Goal: Find specific page/section

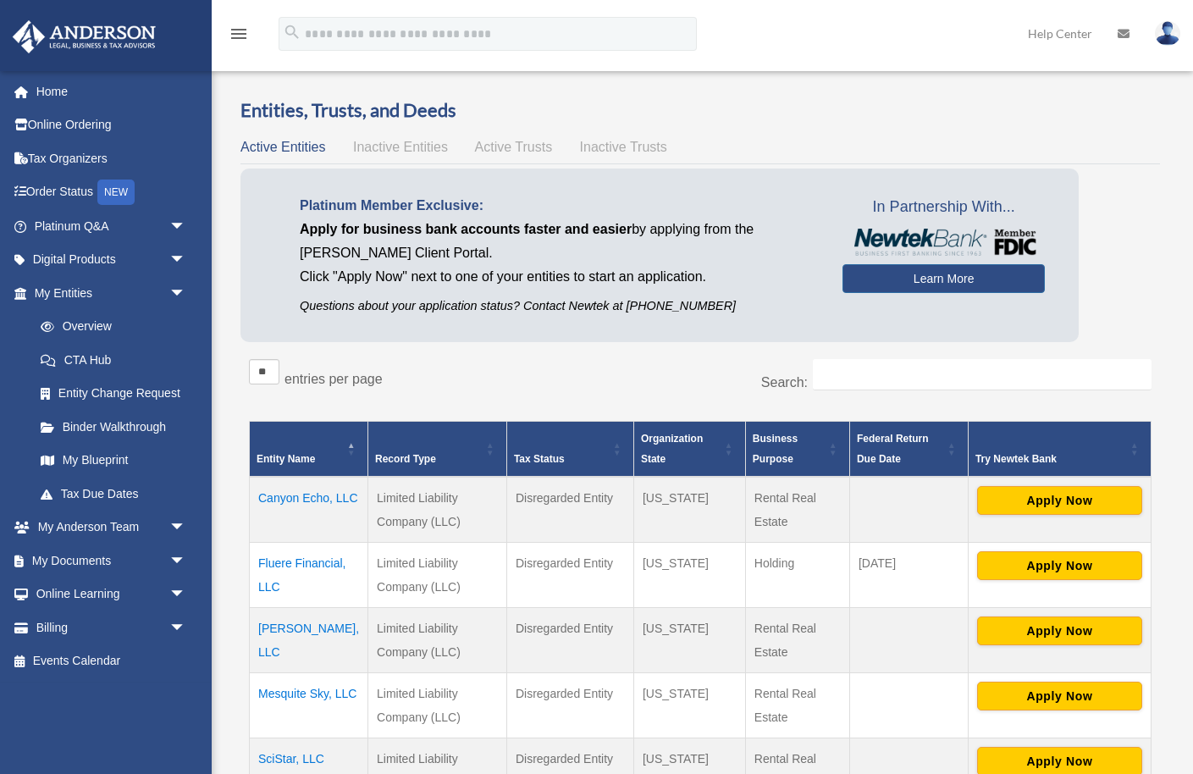
scroll to position [150, 0]
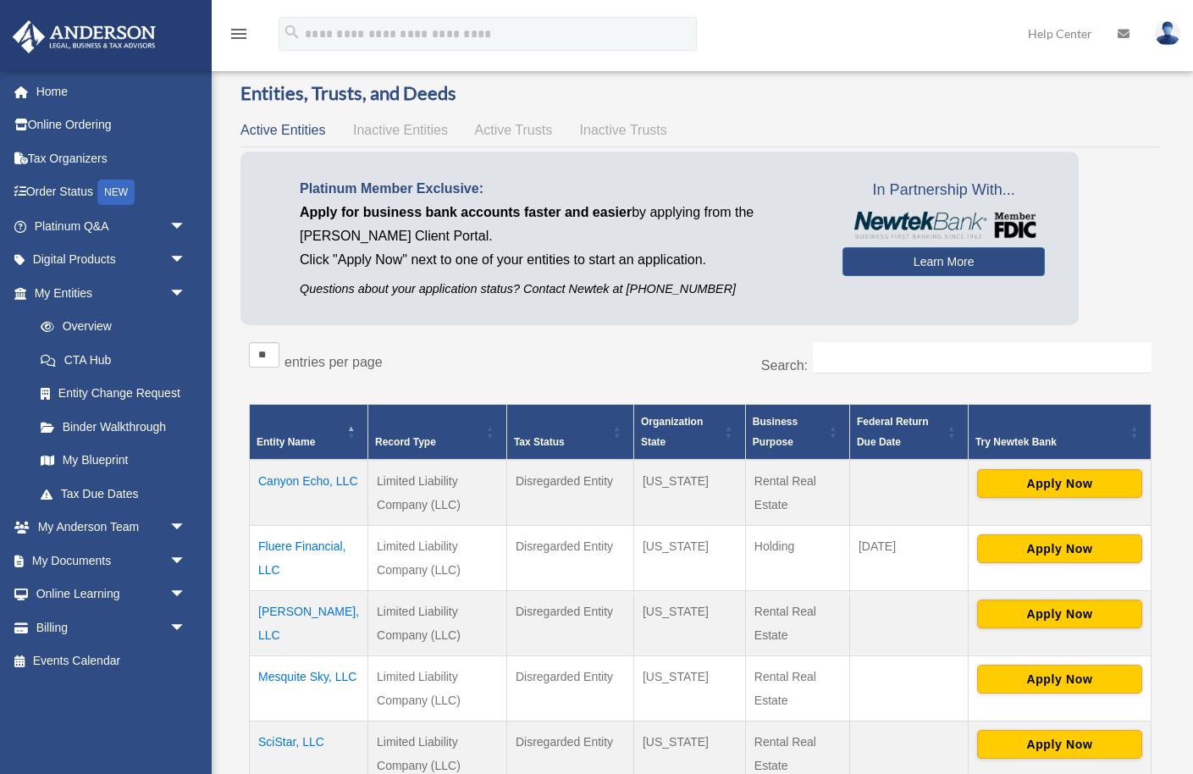
scroll to position [16, 0]
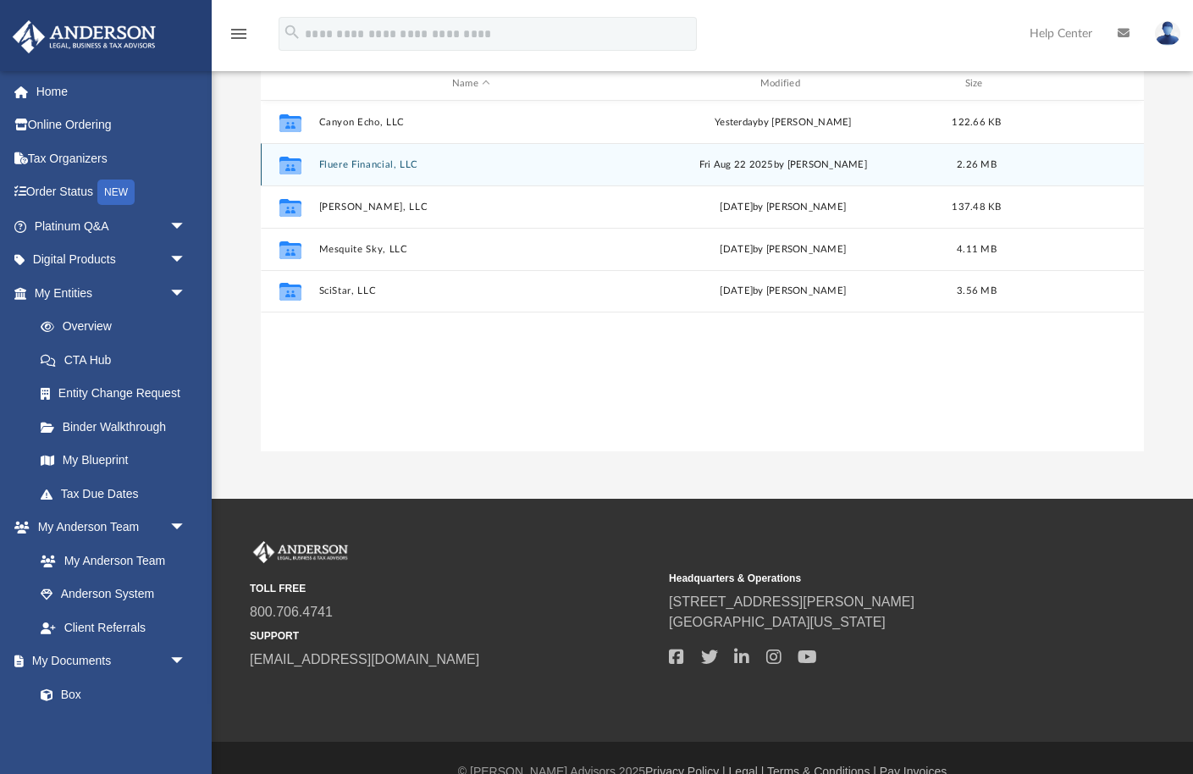
scroll to position [384, 883]
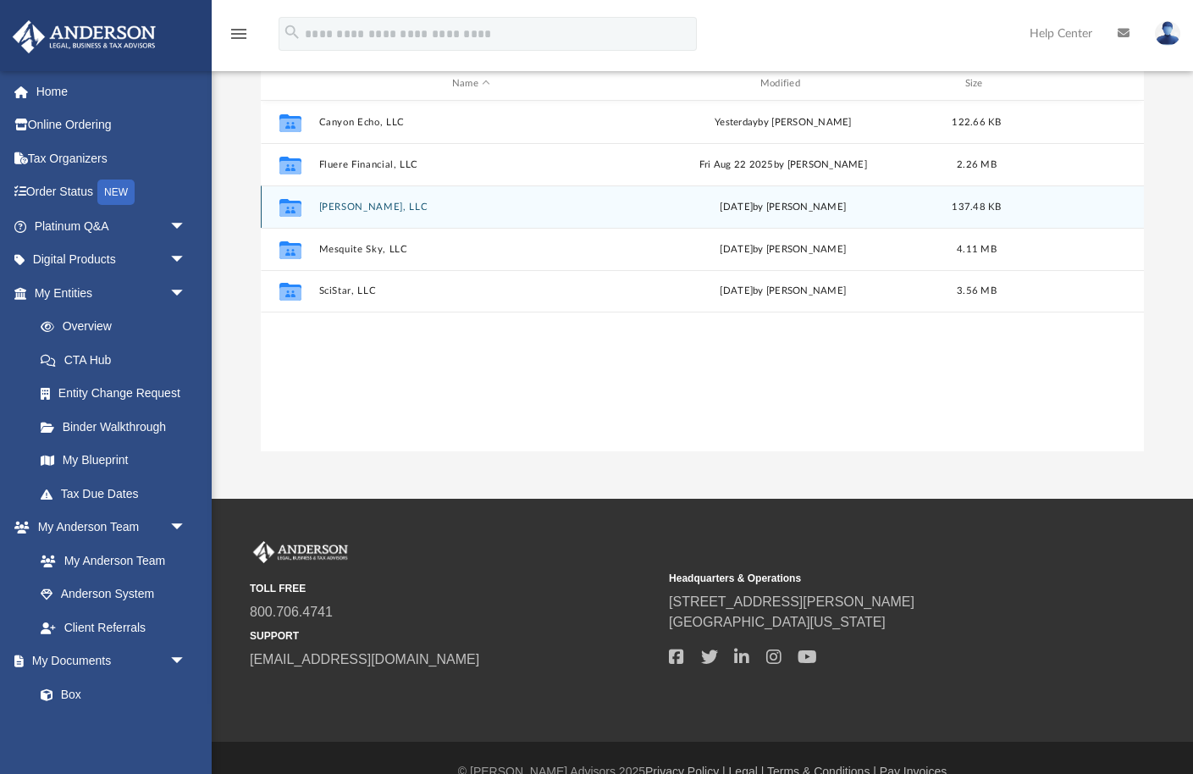
click at [334, 204] on button "[PERSON_NAME], LLC" at bounding box center [470, 207] width 305 height 11
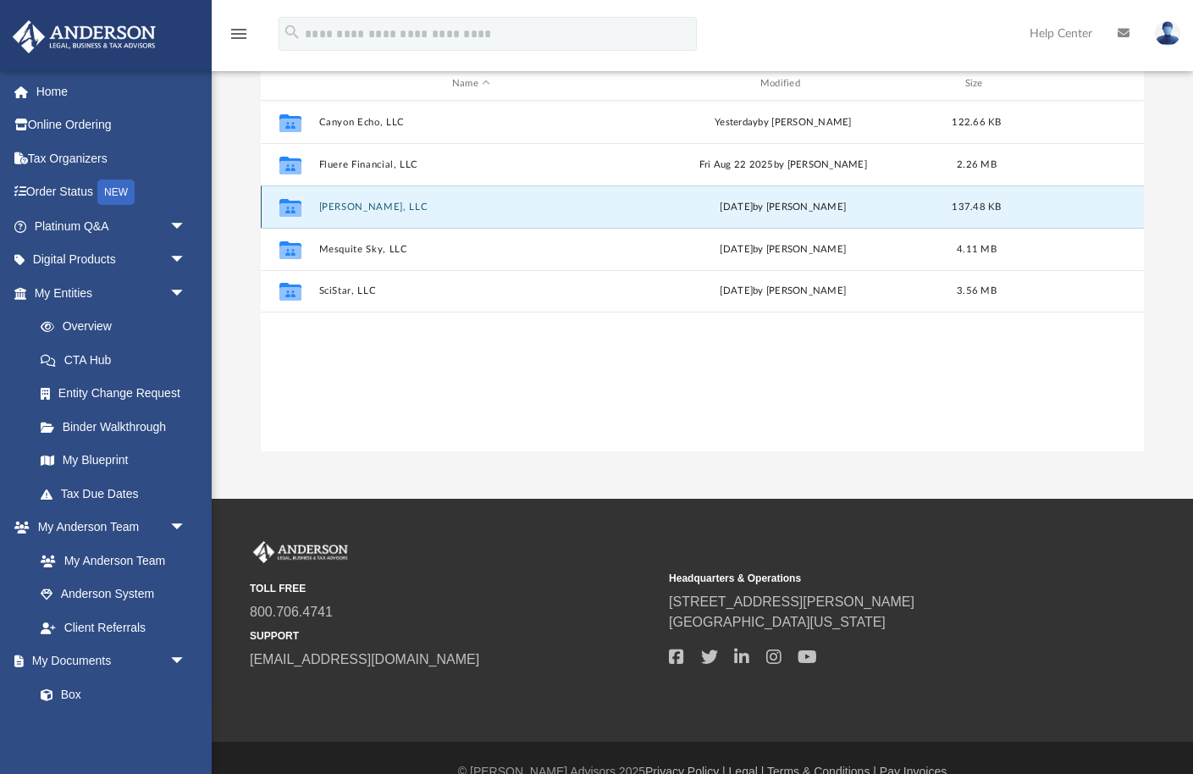
click at [349, 207] on button "[PERSON_NAME], LLC" at bounding box center [470, 207] width 305 height 11
click at [290, 204] on icon "grid" at bounding box center [290, 209] width 22 height 14
click at [355, 207] on button "[PERSON_NAME], LLC" at bounding box center [470, 207] width 305 height 11
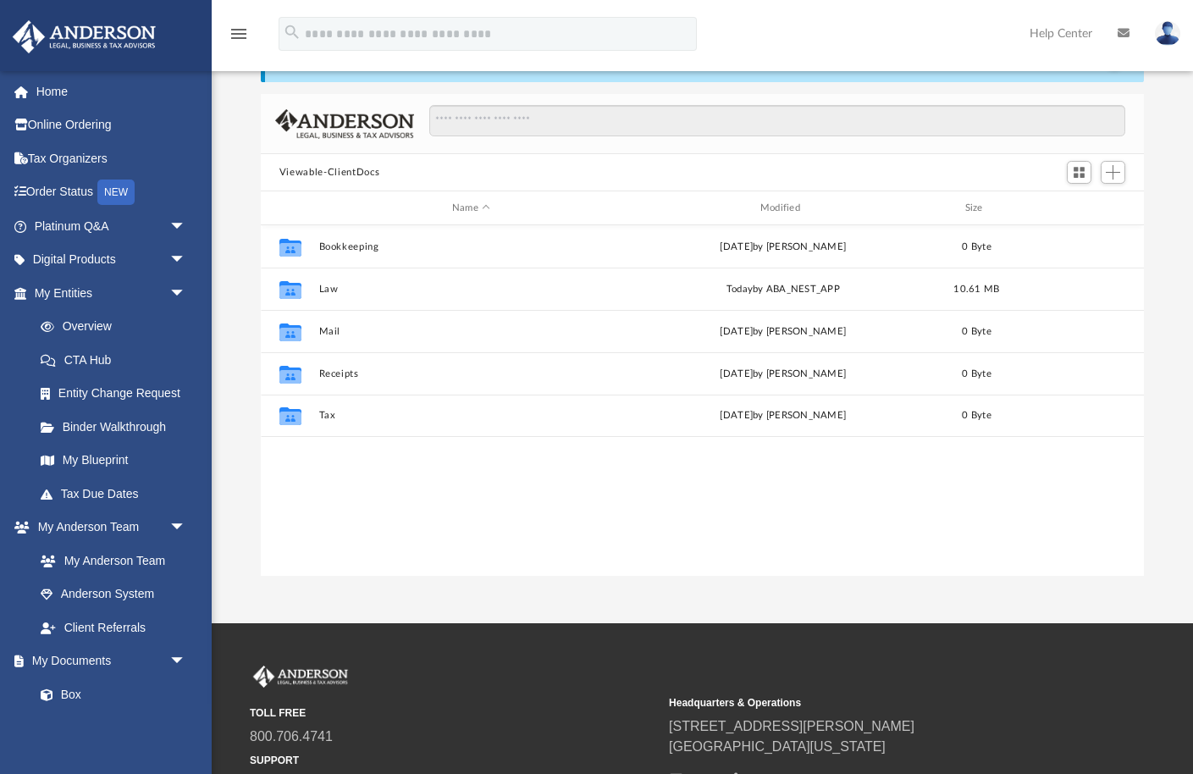
scroll to position [384, 883]
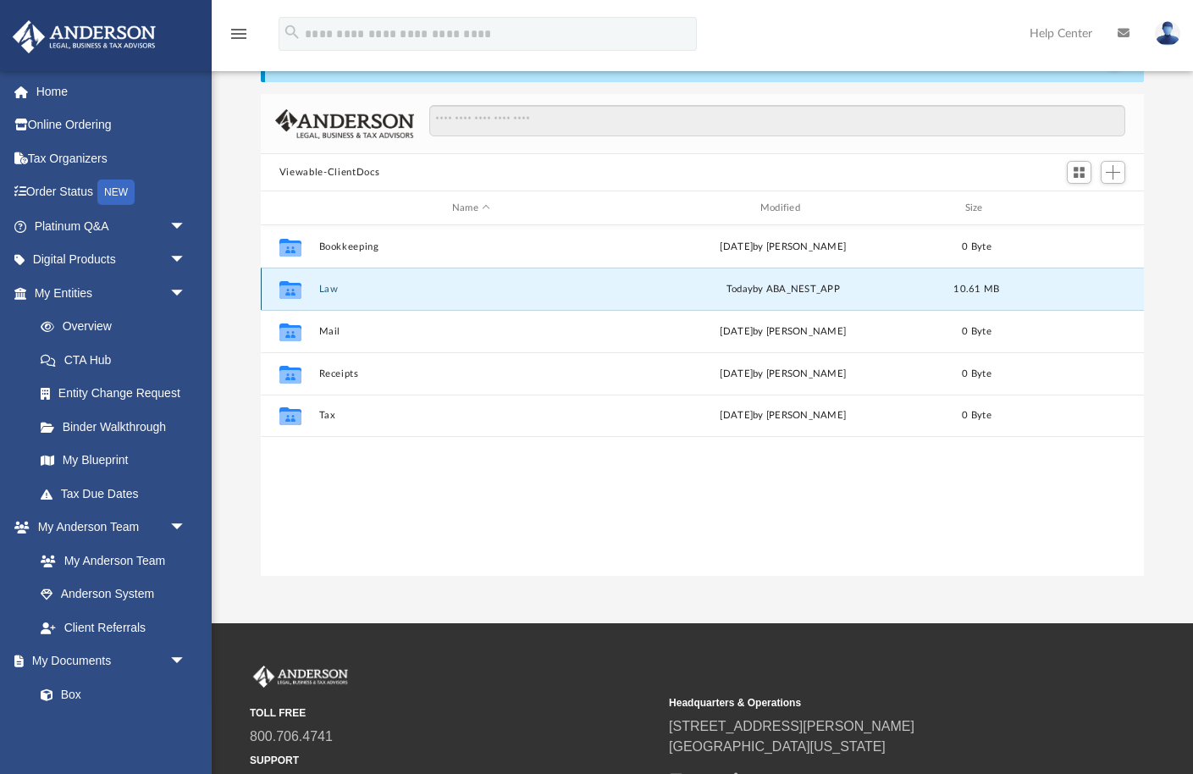
click at [327, 289] on button "Law" at bounding box center [470, 289] width 305 height 11
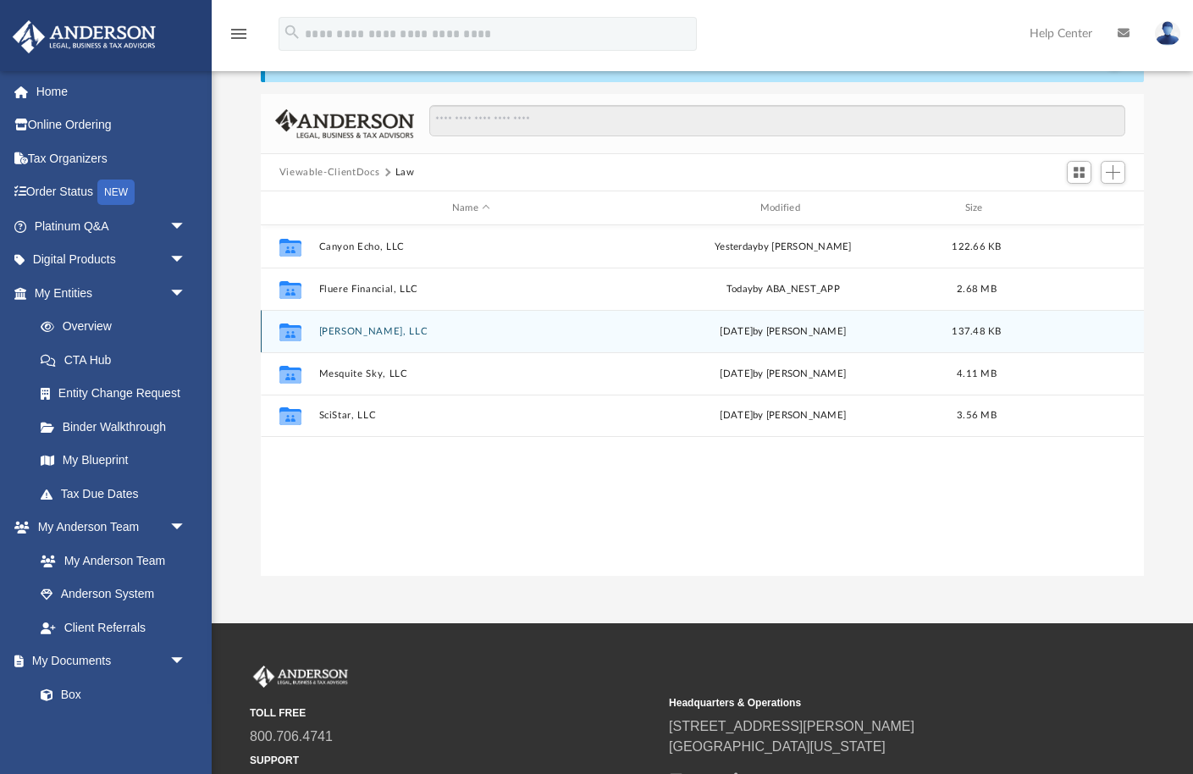
click at [335, 327] on button "[PERSON_NAME], LLC" at bounding box center [470, 331] width 305 height 11
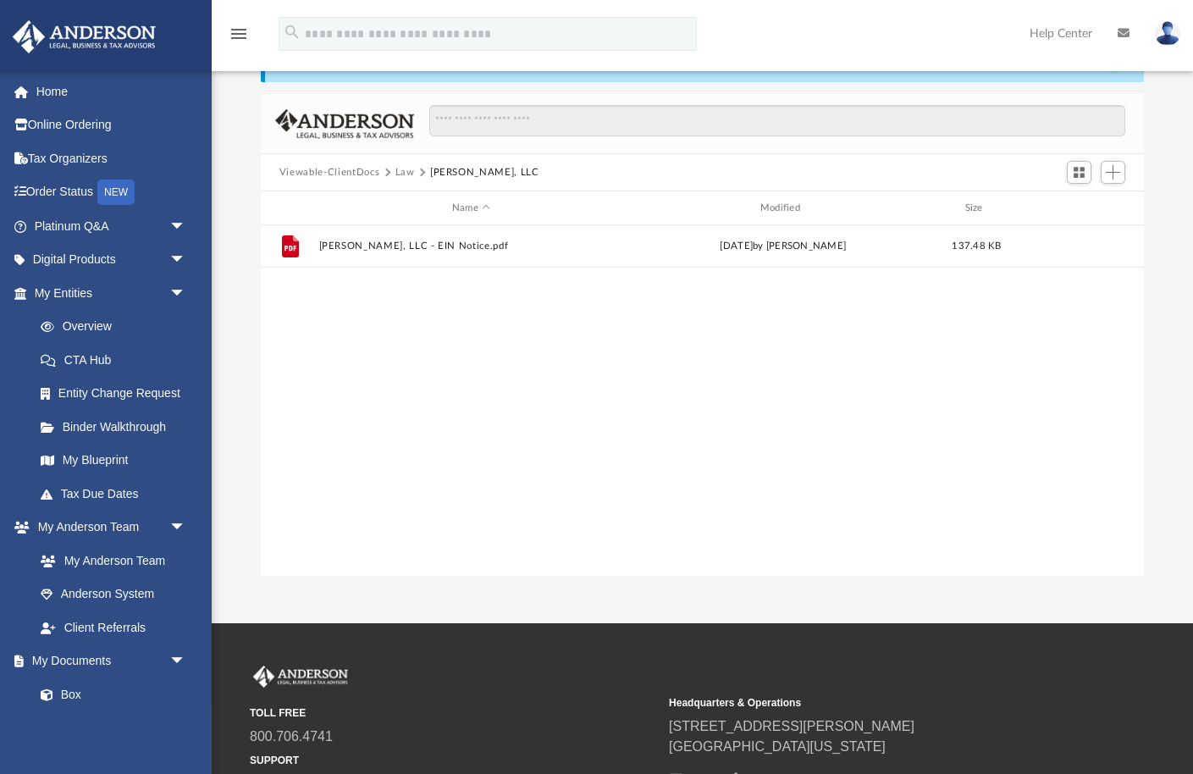
click at [403, 172] on button "Law" at bounding box center [404, 172] width 19 height 15
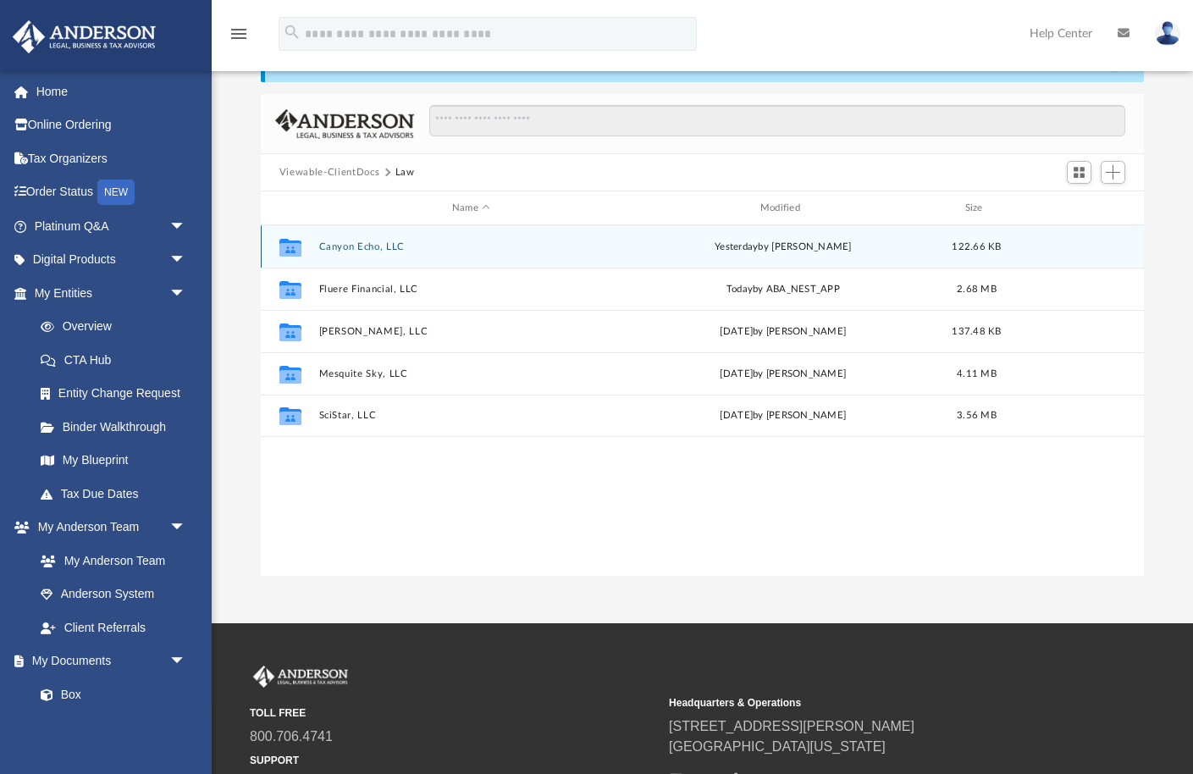
click at [335, 244] on button "Canyon Echo, LLC" at bounding box center [470, 246] width 305 height 11
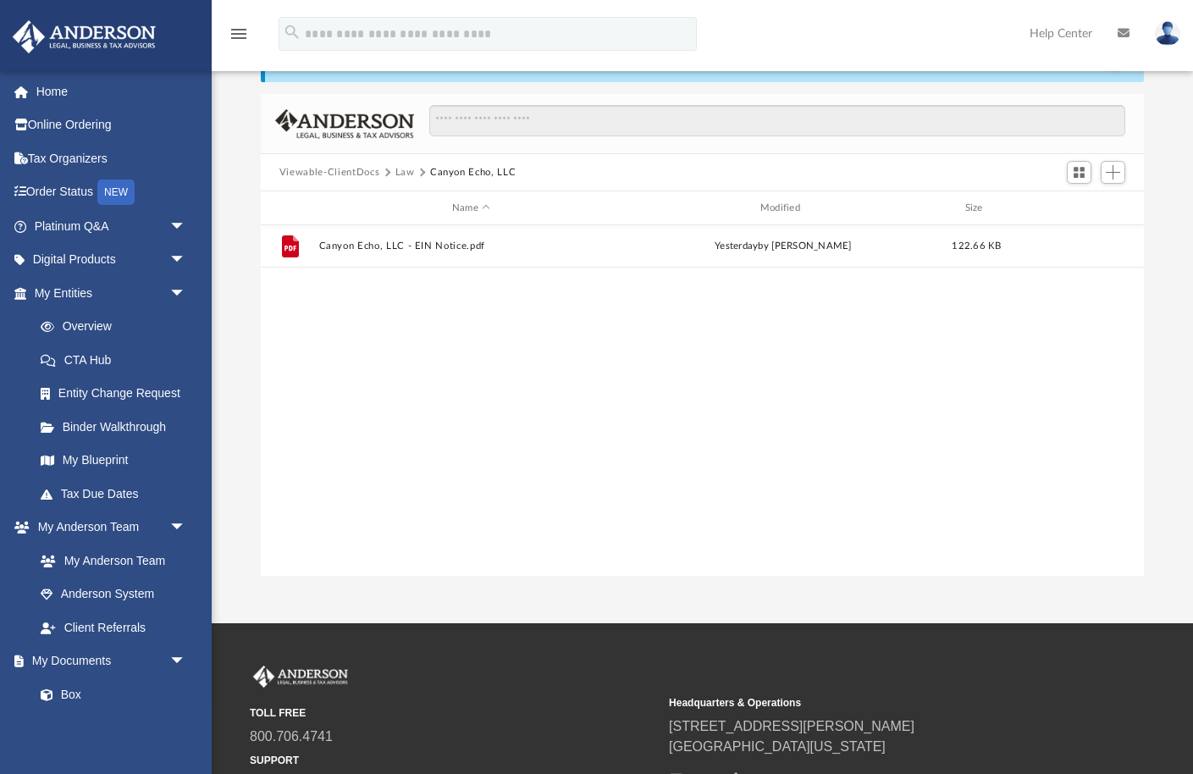
click at [401, 170] on button "Law" at bounding box center [404, 172] width 19 height 15
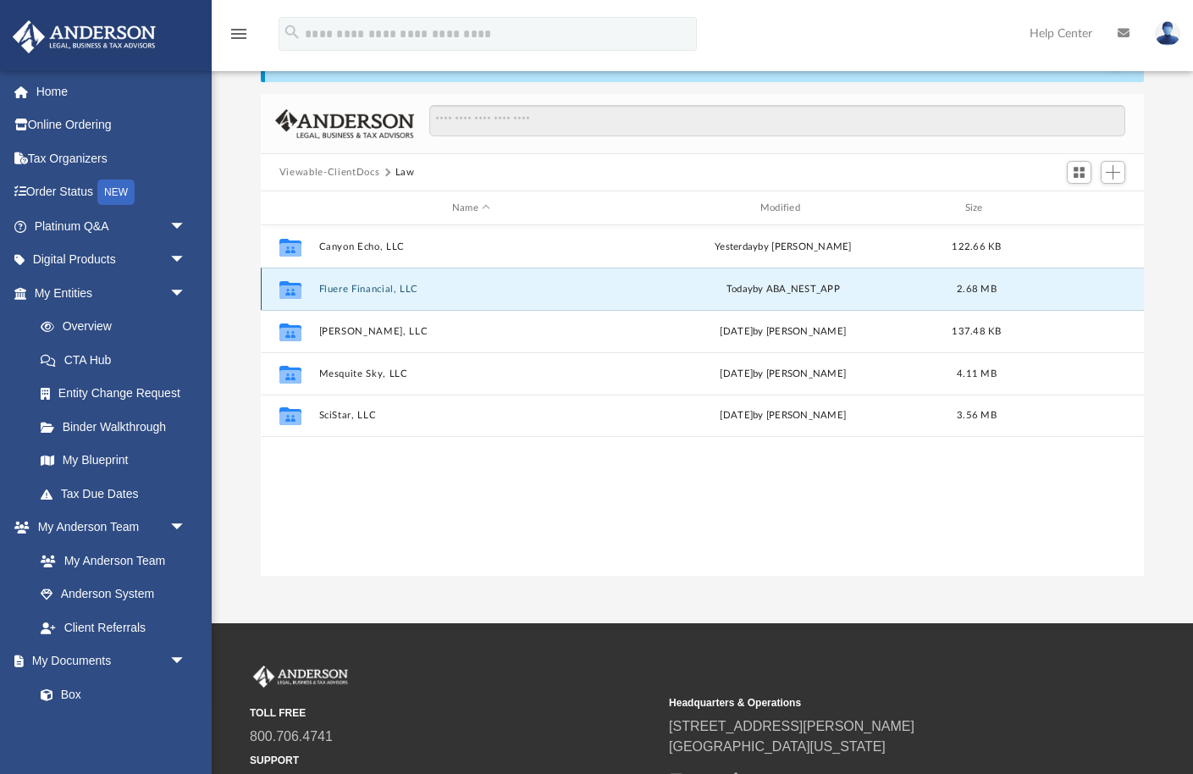
click at [333, 285] on button "Fluere Financial, LLC" at bounding box center [470, 289] width 305 height 11
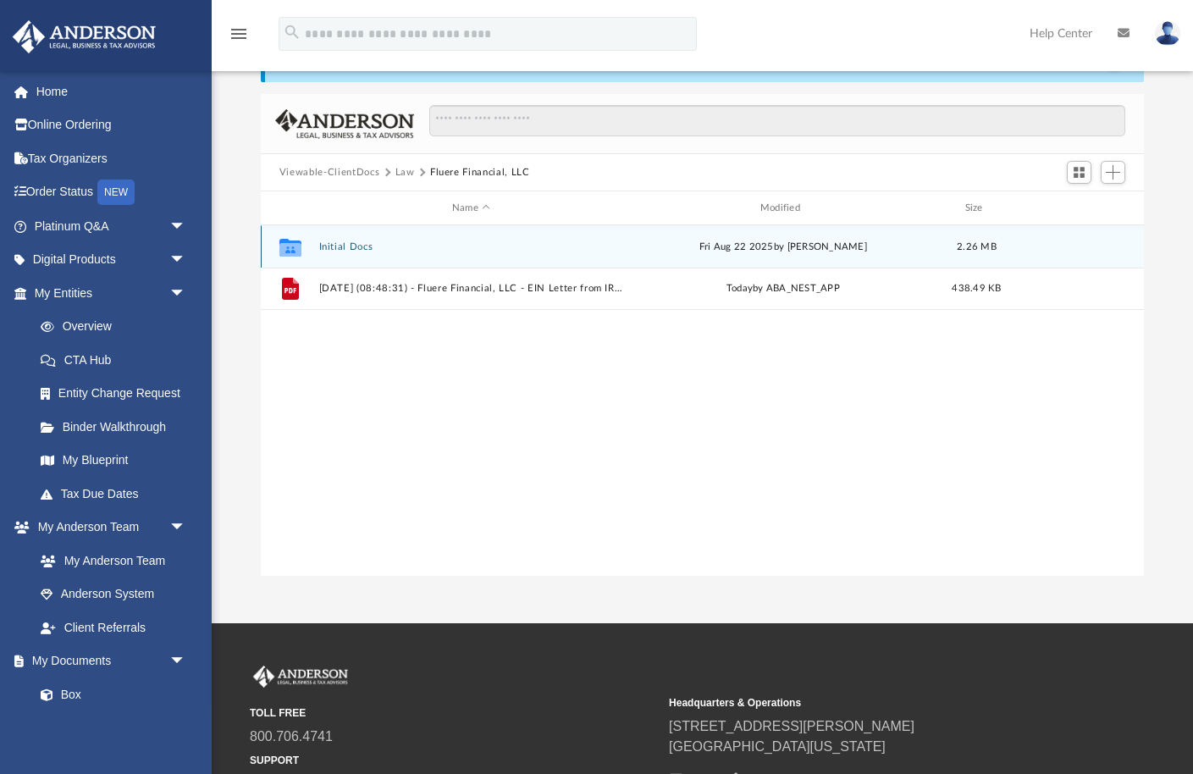
click at [335, 245] on button "Initial Docs" at bounding box center [470, 246] width 305 height 11
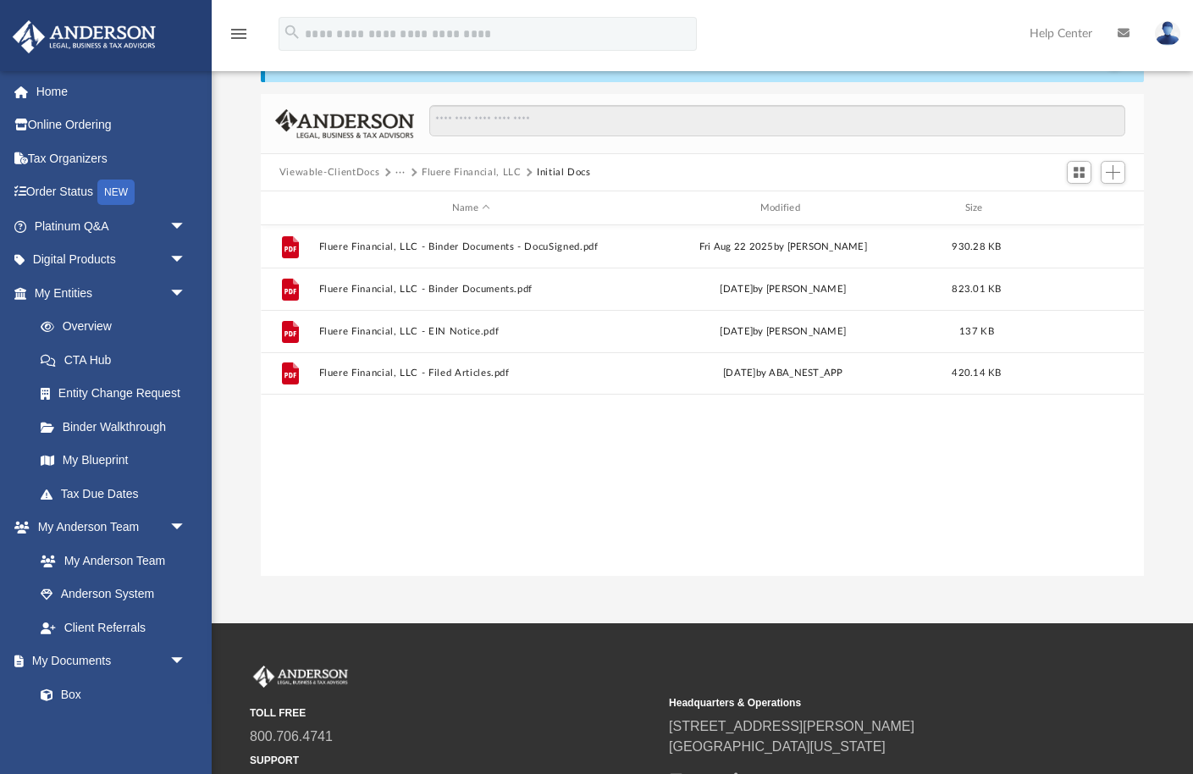
click at [445, 170] on button "Fluere Financial, LLC" at bounding box center [472, 172] width 100 height 15
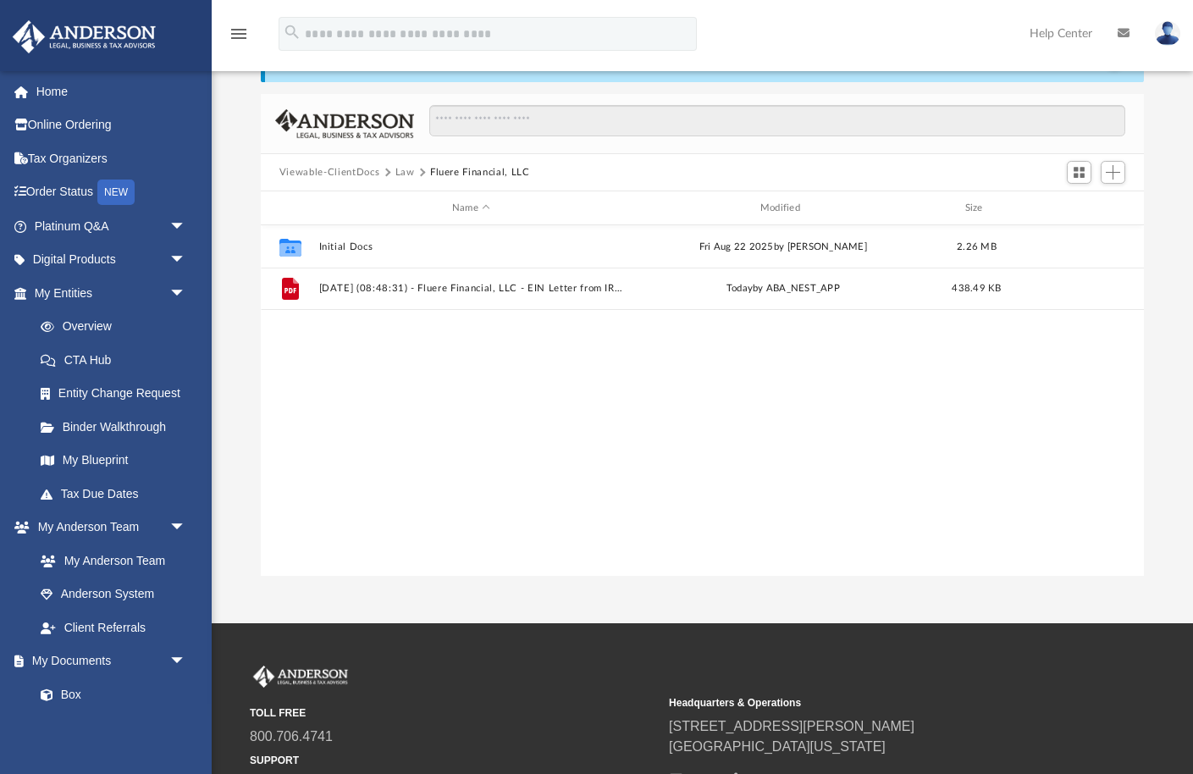
click at [400, 169] on button "Law" at bounding box center [404, 172] width 19 height 15
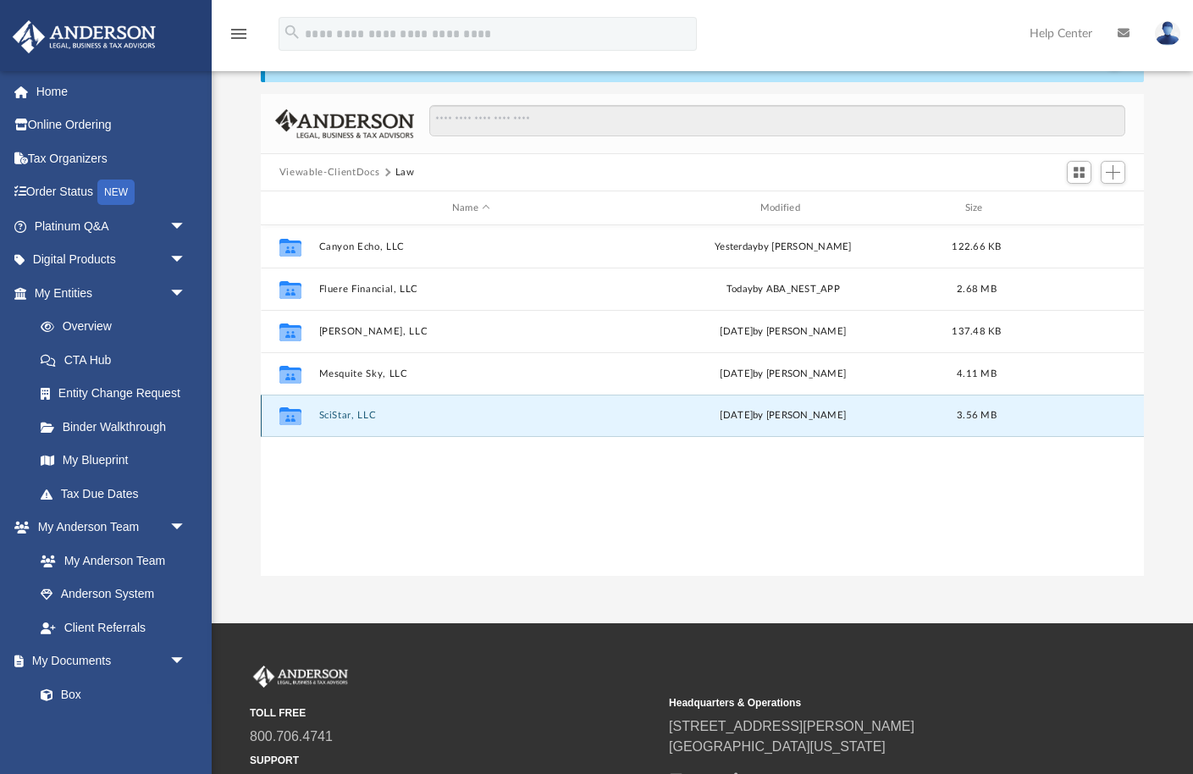
click at [331, 412] on button "SciStar, LLC" at bounding box center [470, 415] width 305 height 11
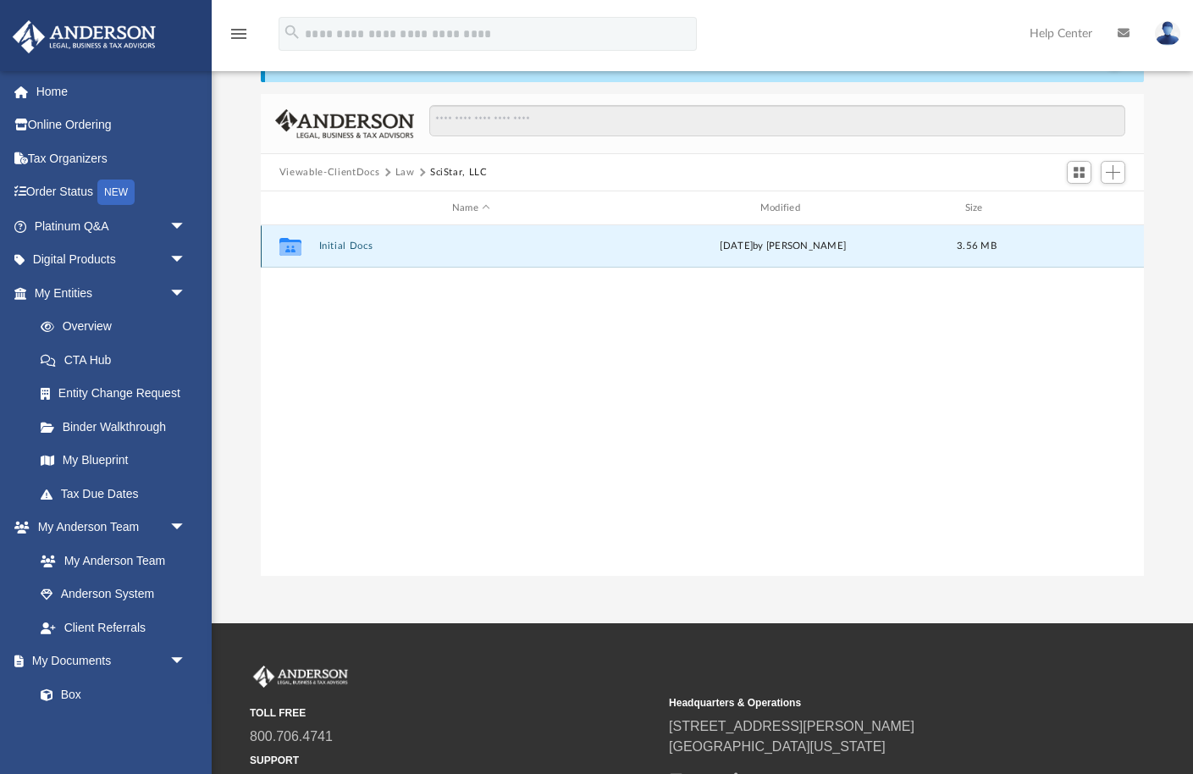
click at [346, 242] on button "Initial Docs" at bounding box center [470, 246] width 305 height 11
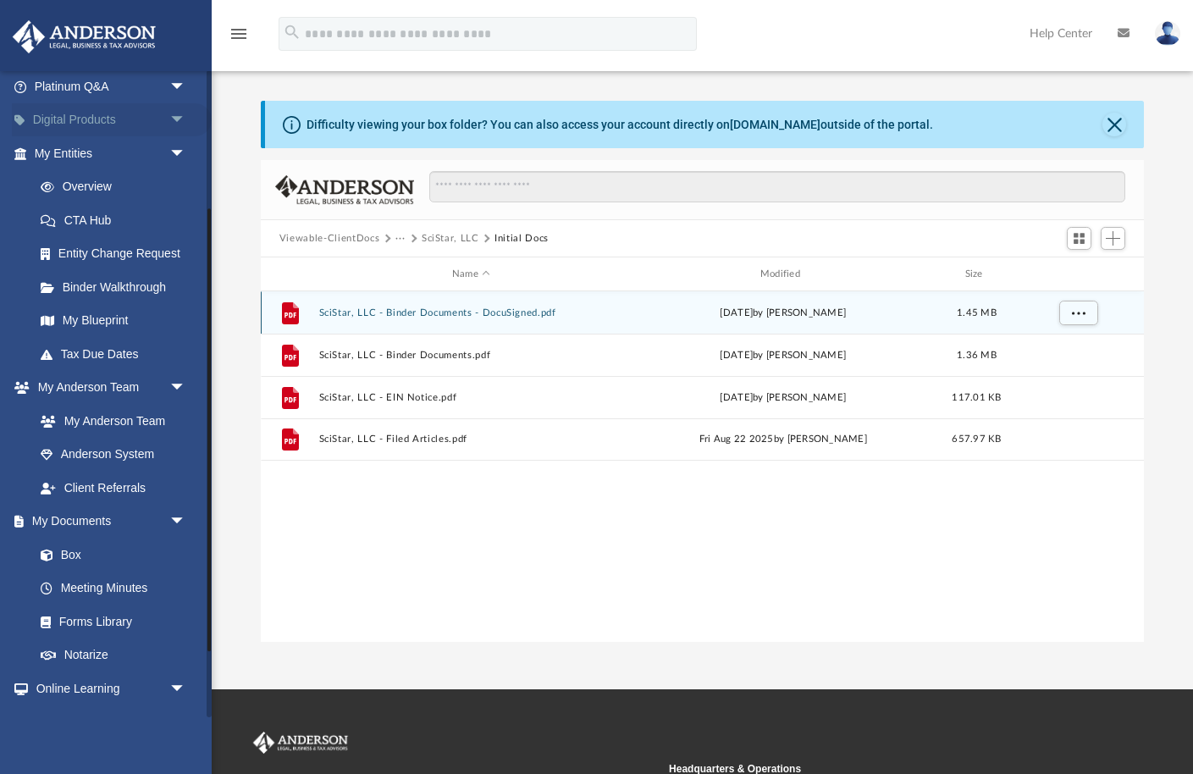
scroll to position [0, 0]
